Goal: Navigation & Orientation: Find specific page/section

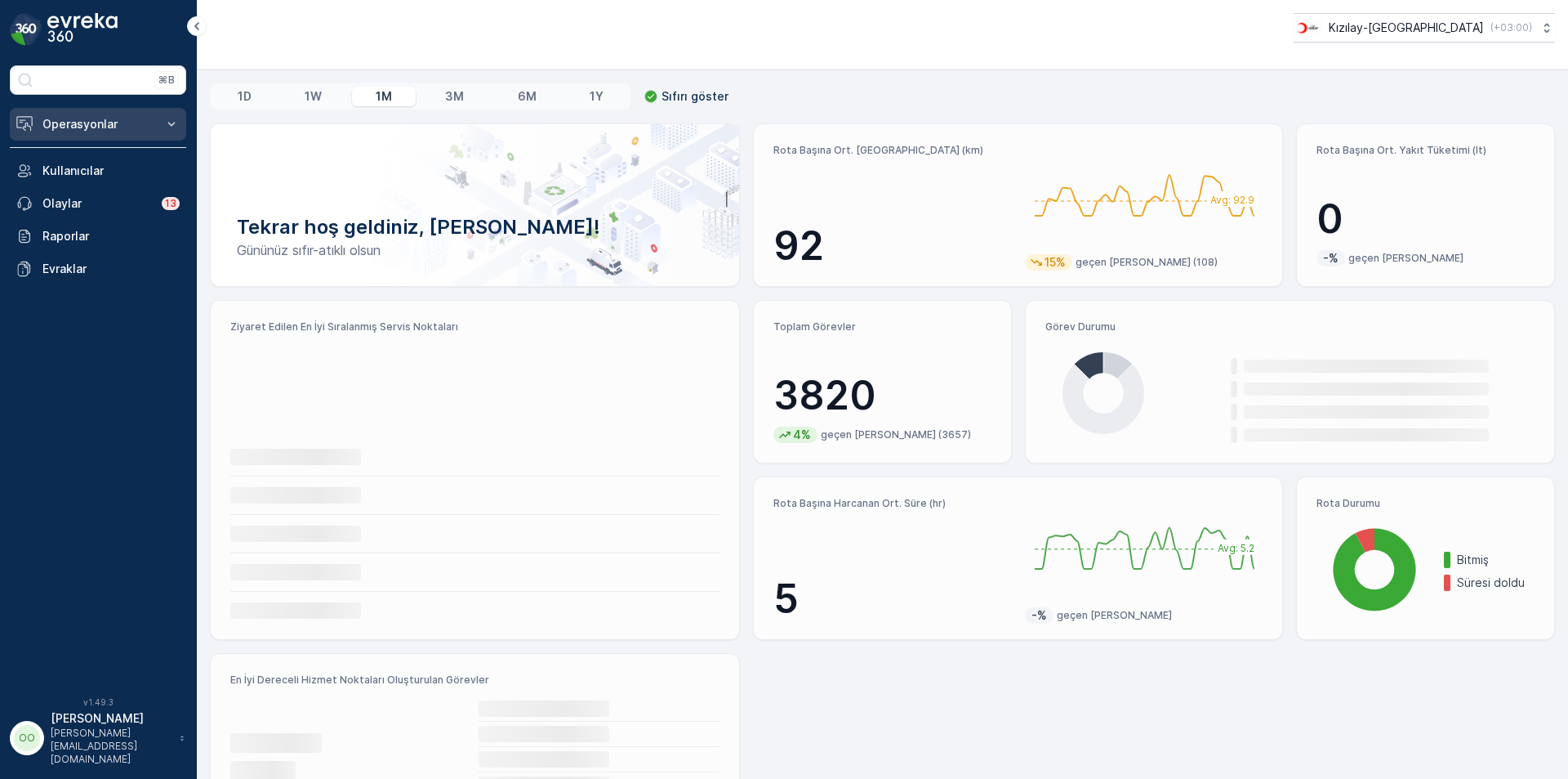
click at [120, 124] on p "Operasyonlar" at bounding box center [99, 124] width 111 height 16
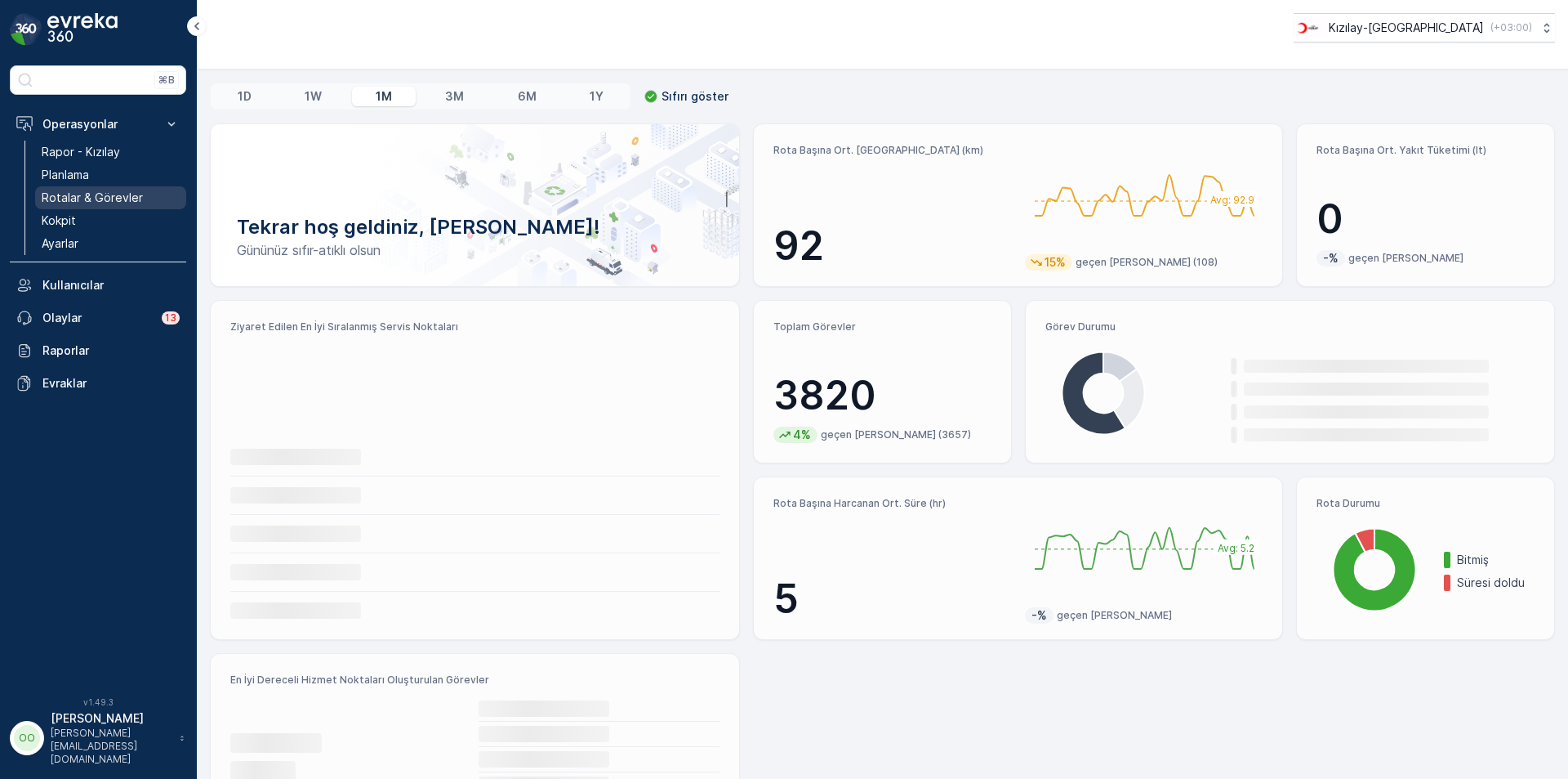
click at [109, 193] on p "Rotalar & Görevler" at bounding box center [92, 198] width 101 height 16
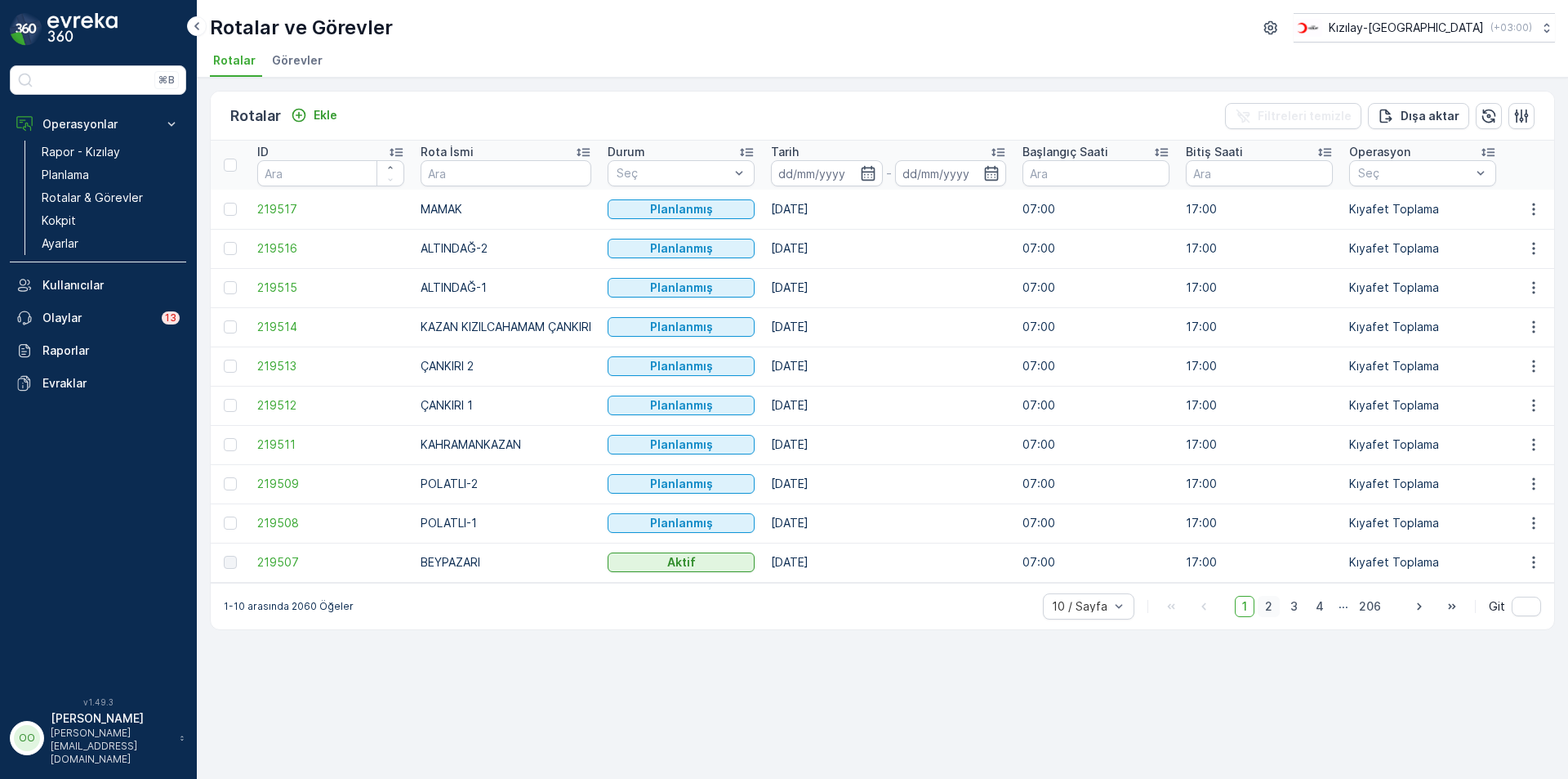
click at [1280, 611] on span "2" at bounding box center [1269, 605] width 22 height 21
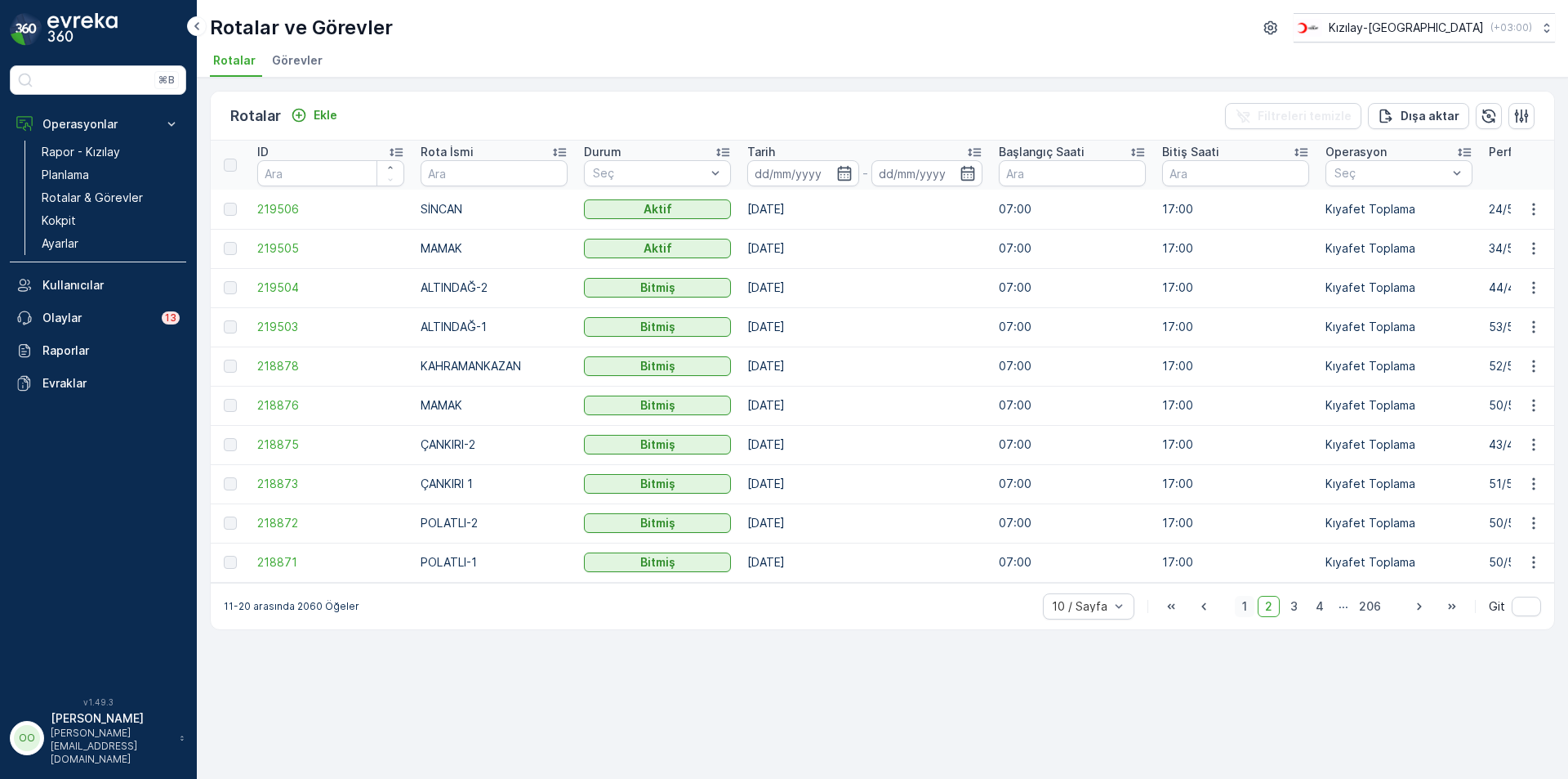
click at [1244, 617] on span "1" at bounding box center [1244, 605] width 19 height 21
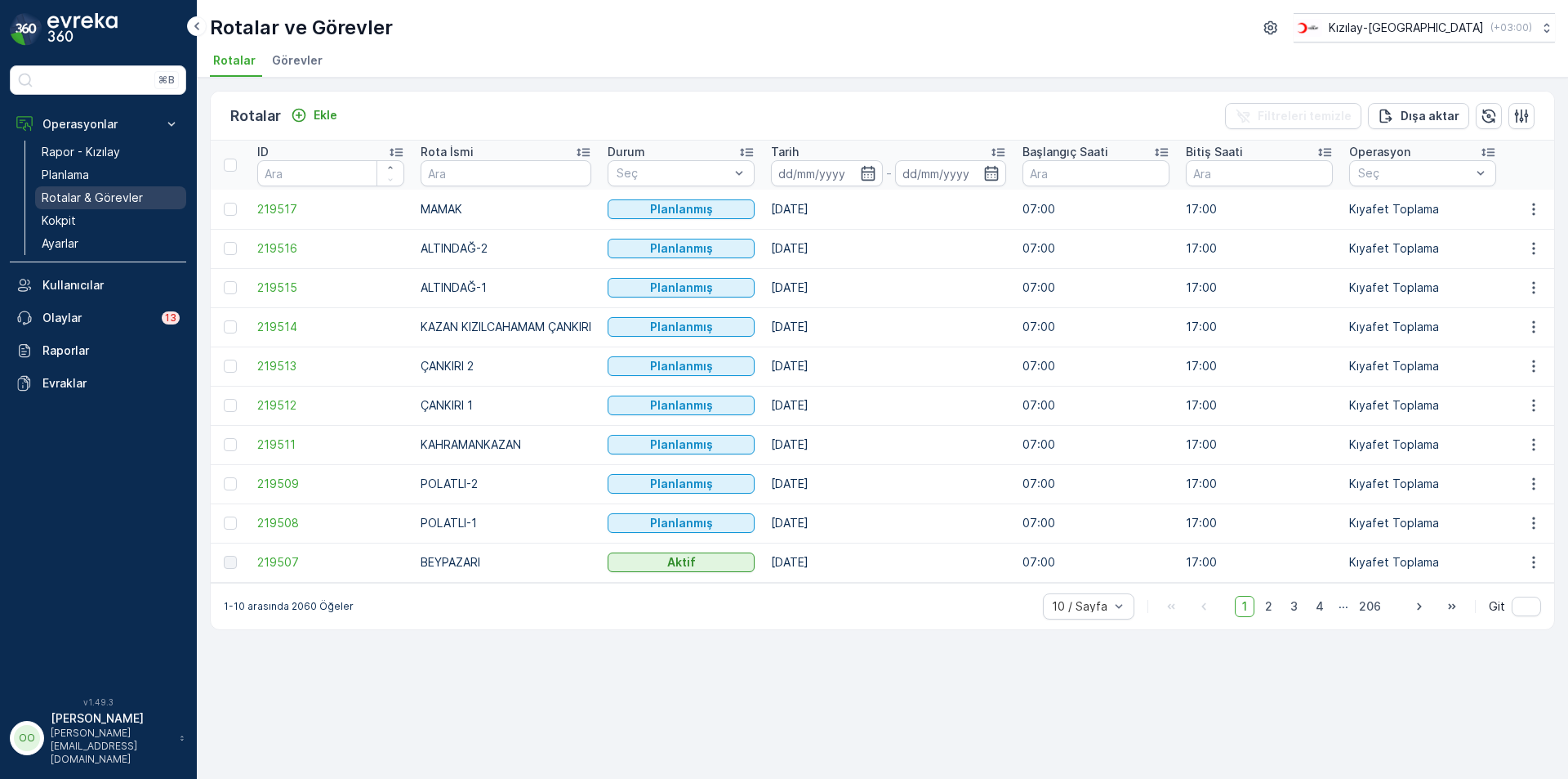
click at [92, 203] on p "Rotalar & Görevler" at bounding box center [92, 198] width 101 height 16
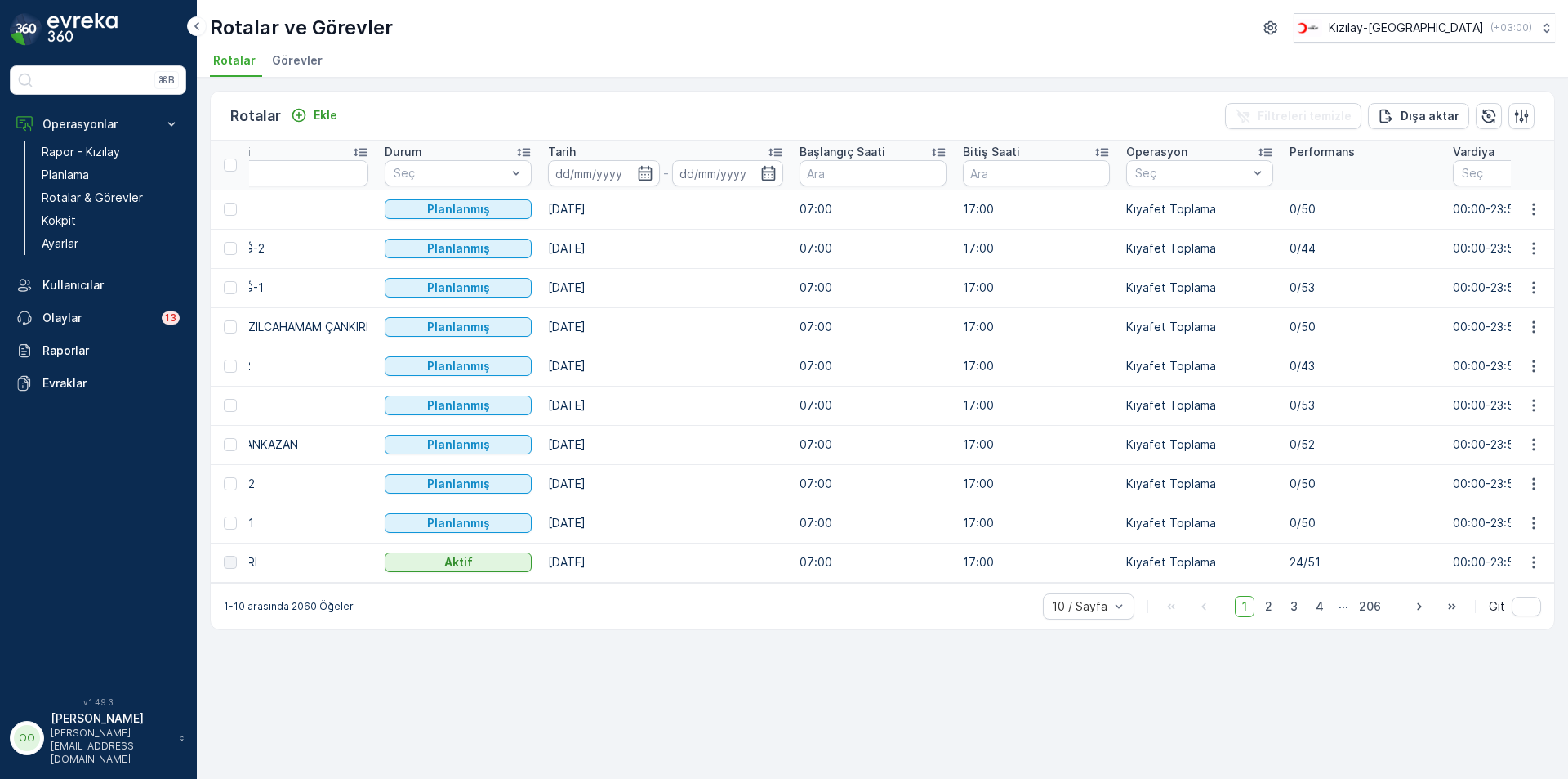
scroll to position [0, 256]
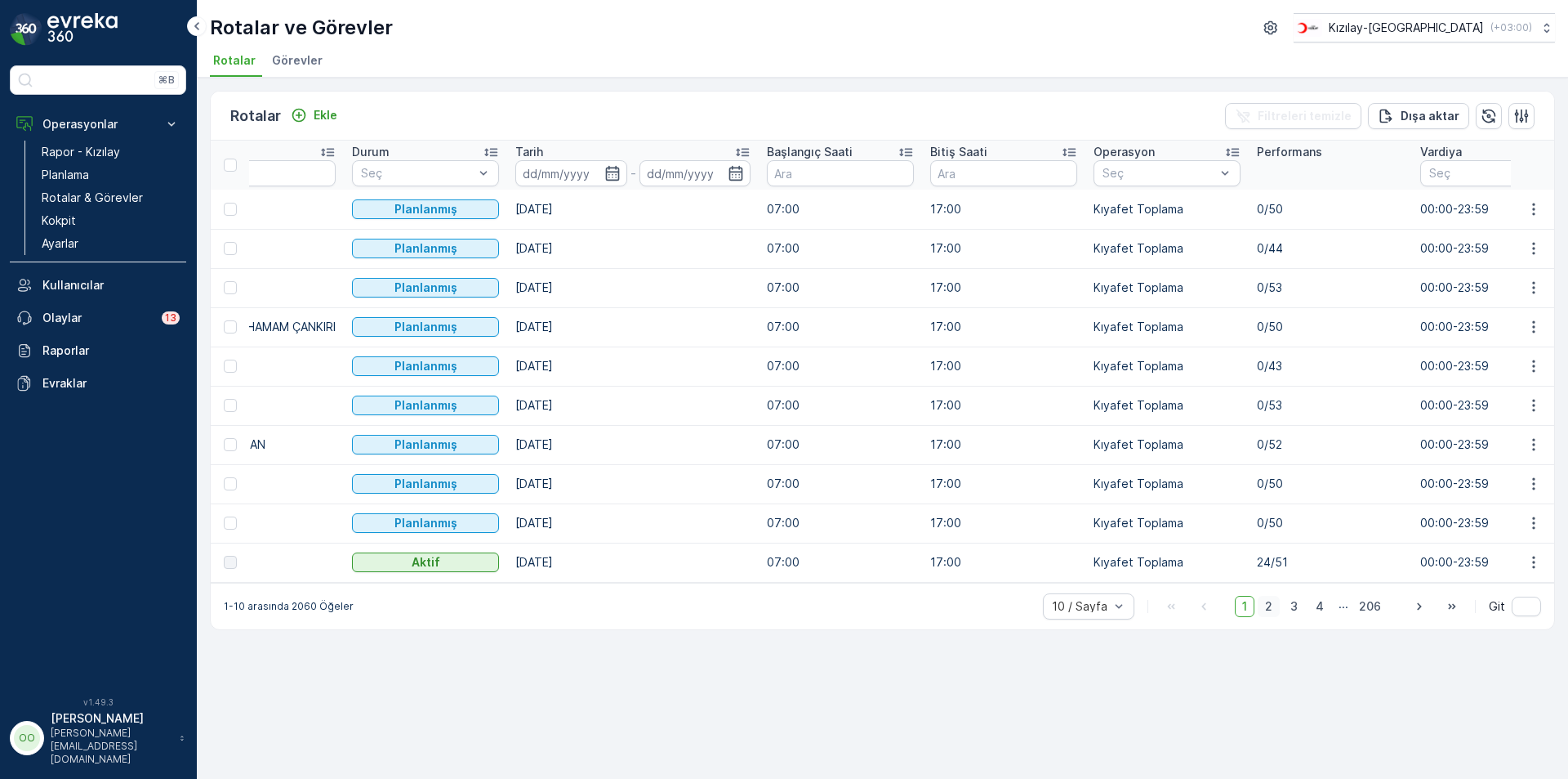
click at [1270, 617] on span "2" at bounding box center [1269, 605] width 22 height 21
